Goal: Information Seeking & Learning: Understand site structure

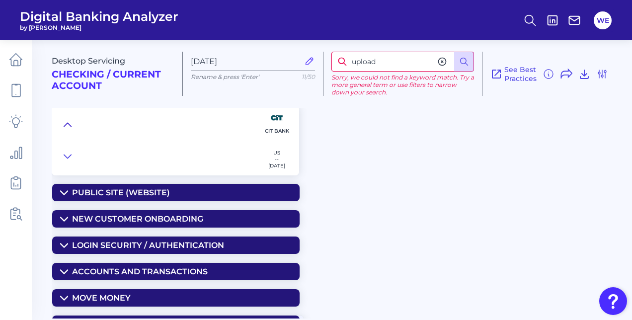
click at [73, 125] on button at bounding box center [68, 125] width 16 height 14
click at [68, 127] on icon at bounding box center [68, 125] width 8 height 10
click at [88, 271] on div "Accounts and Transactions" at bounding box center [140, 271] width 136 height 9
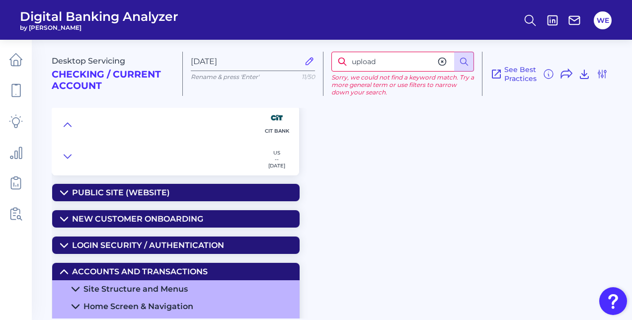
scroll to position [30, 0]
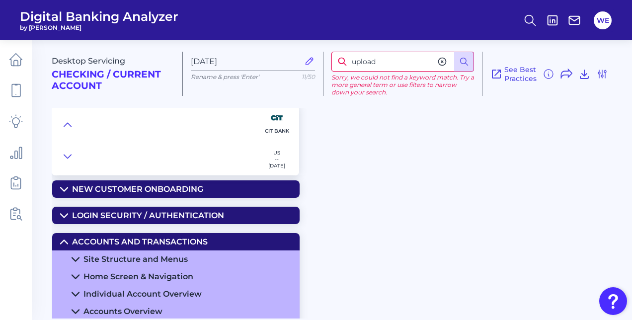
click at [101, 257] on div "Site Structure and Menus" at bounding box center [135, 258] width 104 height 9
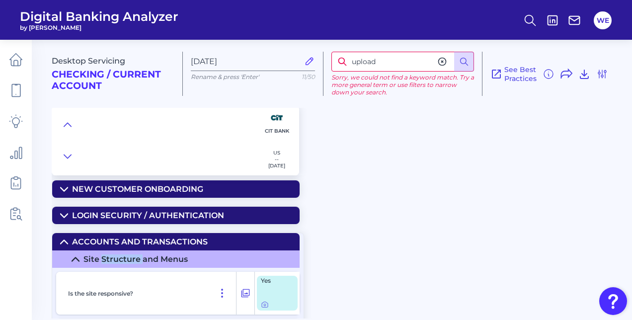
click at [101, 257] on div "Site Structure and Menus" at bounding box center [135, 258] width 104 height 9
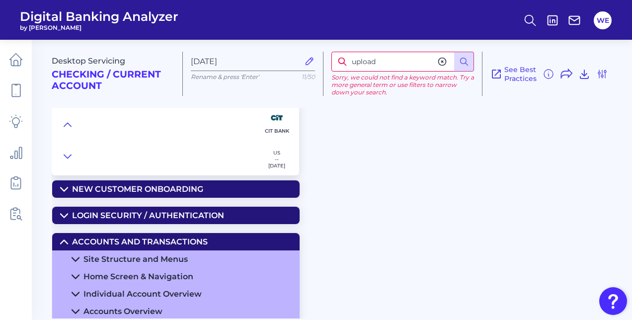
drag, startPoint x: 101, startPoint y: 257, endPoint x: 97, endPoint y: 273, distance: 16.4
click at [97, 273] on div "Home Screen & Navigation" at bounding box center [138, 276] width 110 height 9
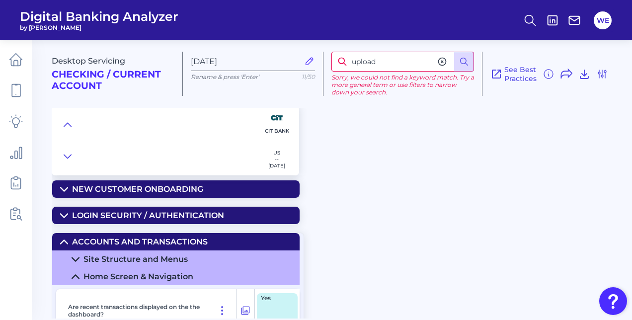
scroll to position [90, 0]
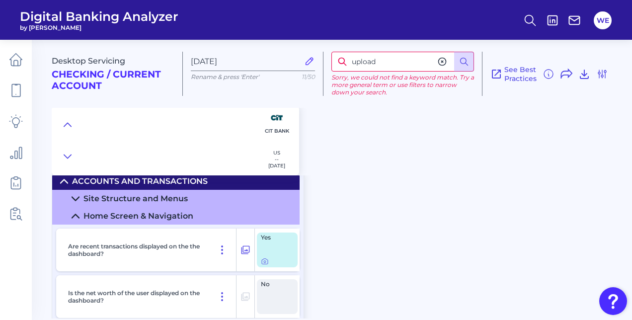
click at [269, 264] on div at bounding box center [277, 261] width 33 height 8
click at [260, 259] on div at bounding box center [265, 255] width 10 height 10
click at [264, 261] on icon at bounding box center [265, 262] width 2 height 2
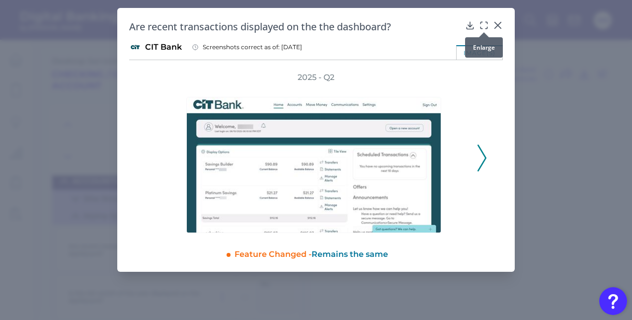
click at [485, 24] on icon at bounding box center [484, 25] width 10 height 10
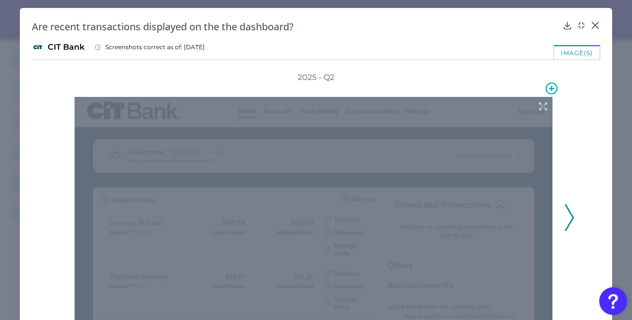
click at [535, 111] on div at bounding box center [314, 224] width 478 height 255
click at [537, 109] on icon at bounding box center [542, 106] width 11 height 11
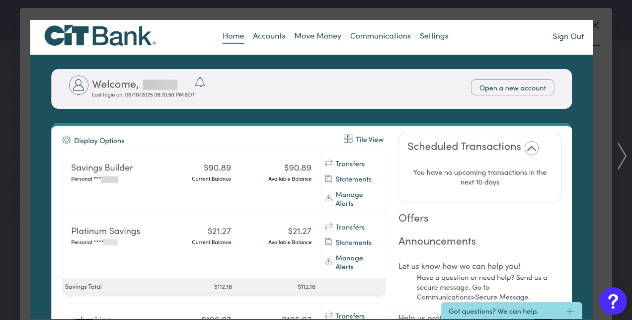
drag, startPoint x: 498, startPoint y: 114, endPoint x: 555, endPoint y: 56, distance: 82.2
click at [555, 56] on img at bounding box center [311, 169] width 562 height 299
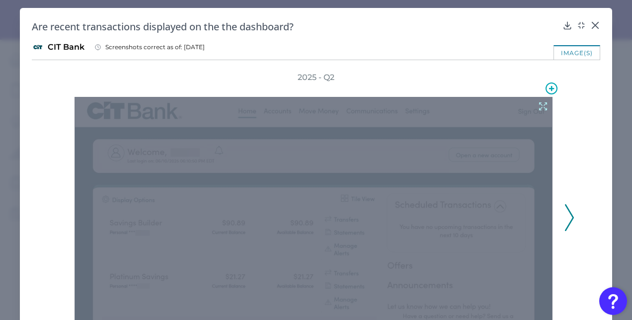
click at [542, 109] on icon at bounding box center [542, 106] width 7 height 7
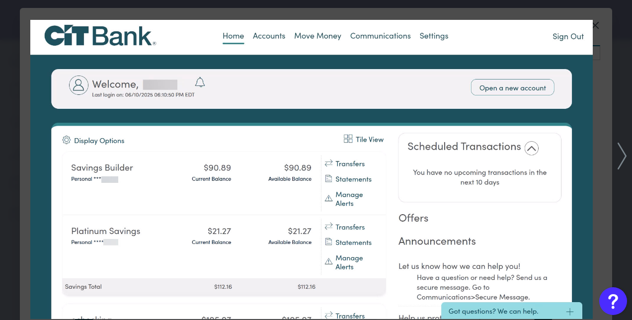
click at [620, 162] on icon at bounding box center [621, 156] width 9 height 27
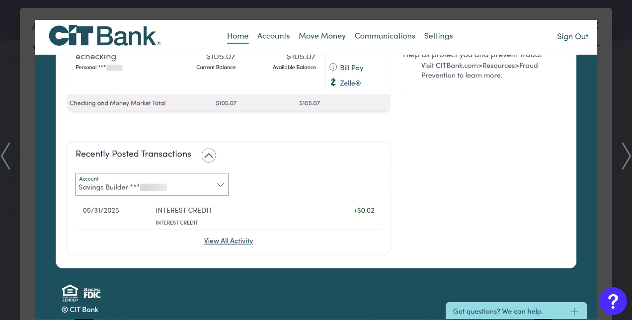
click at [600, 119] on div at bounding box center [316, 160] width 632 height 320
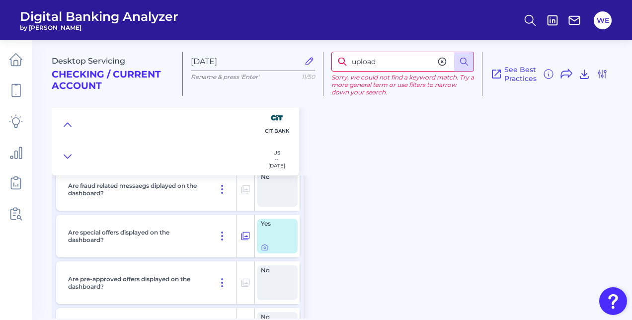
scroll to position [292, 0]
click at [263, 246] on icon at bounding box center [265, 247] width 8 height 8
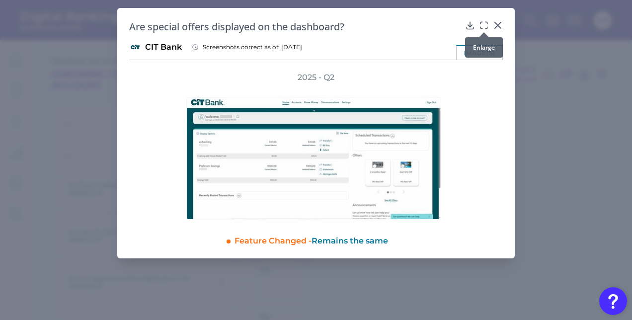
click at [485, 28] on div at bounding box center [484, 32] width 10 height 10
click at [485, 27] on icon at bounding box center [484, 25] width 10 height 10
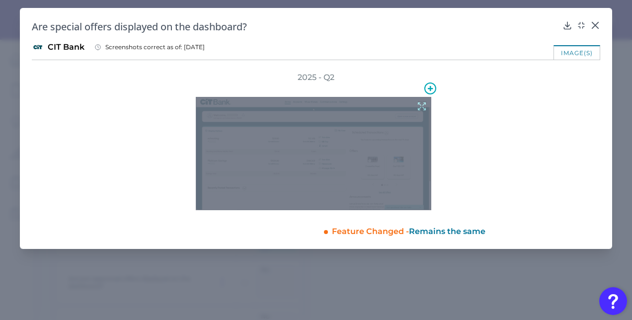
click at [422, 108] on icon at bounding box center [421, 106] width 11 height 11
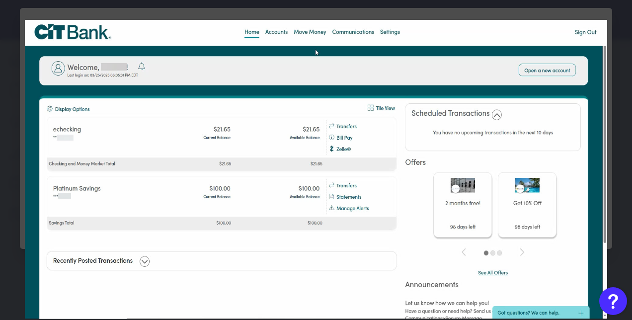
click at [354, 215] on img at bounding box center [316, 169] width 582 height 299
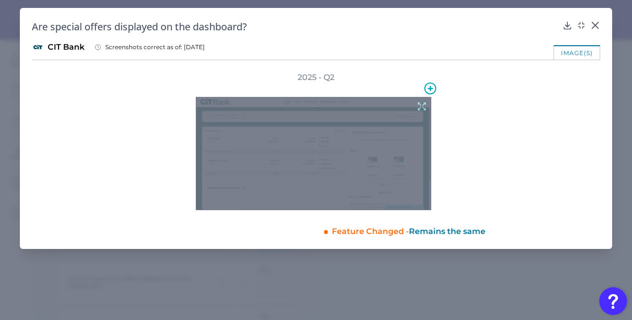
click at [350, 175] on div at bounding box center [313, 153] width 235 height 113
click at [422, 108] on icon at bounding box center [421, 106] width 11 height 11
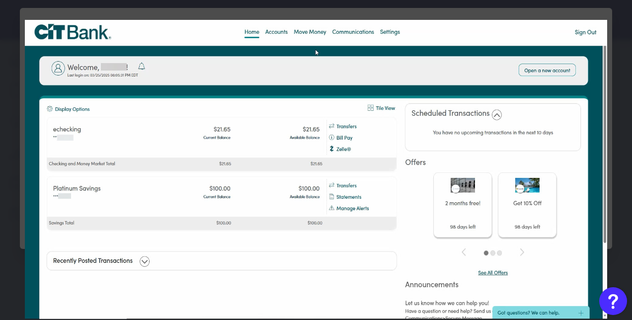
click at [399, 16] on div at bounding box center [316, 160] width 632 height 320
